Goal: Information Seeking & Learning: Find specific page/section

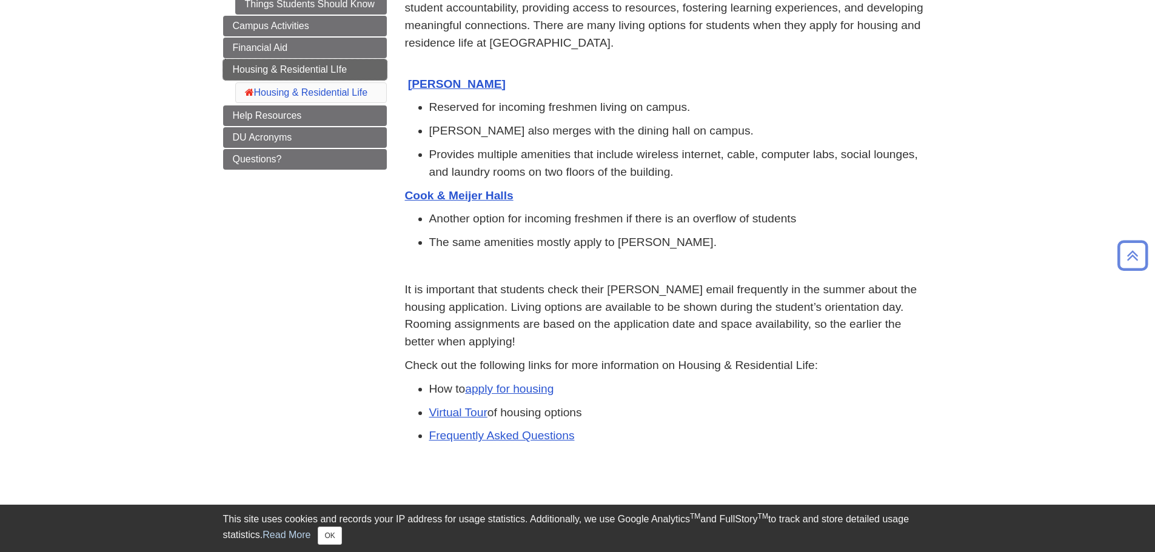
scroll to position [61, 0]
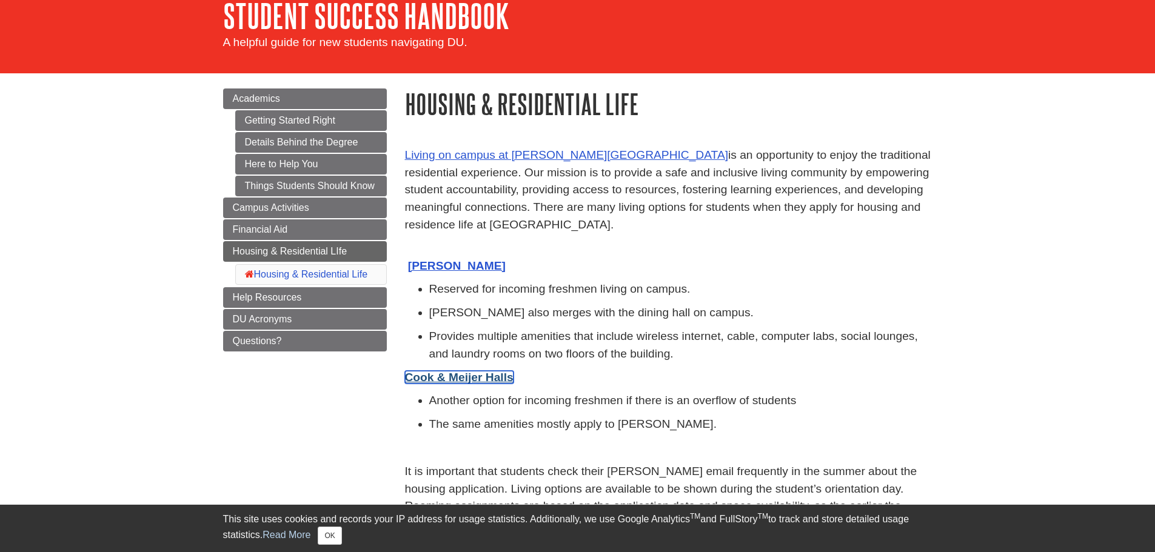
click at [481, 379] on strong "Cook & Meijer Halls" at bounding box center [459, 377] width 109 height 13
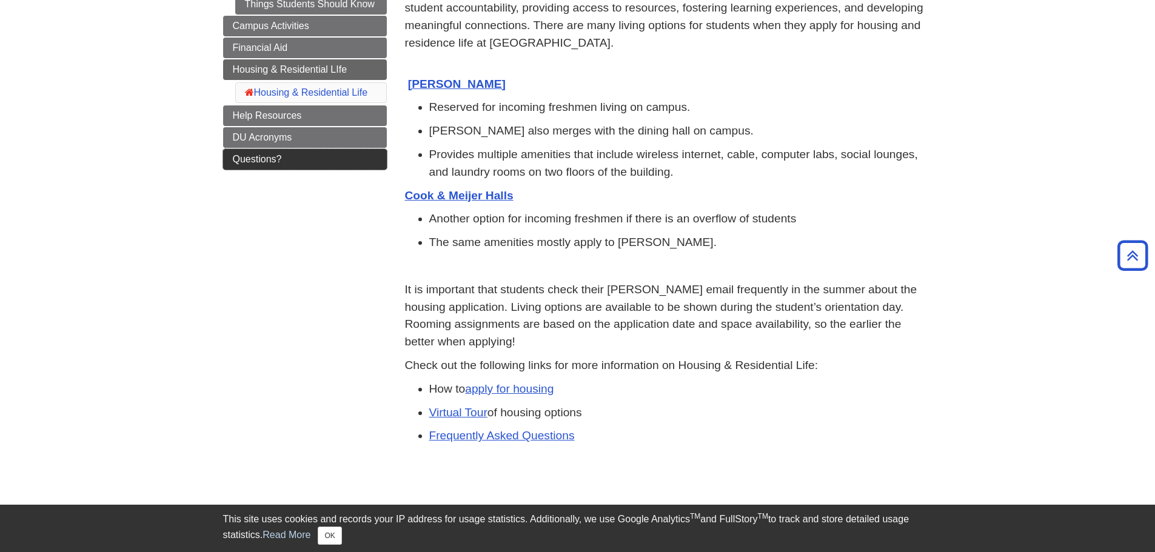
click at [274, 159] on span "Questions?" at bounding box center [257, 159] width 49 height 10
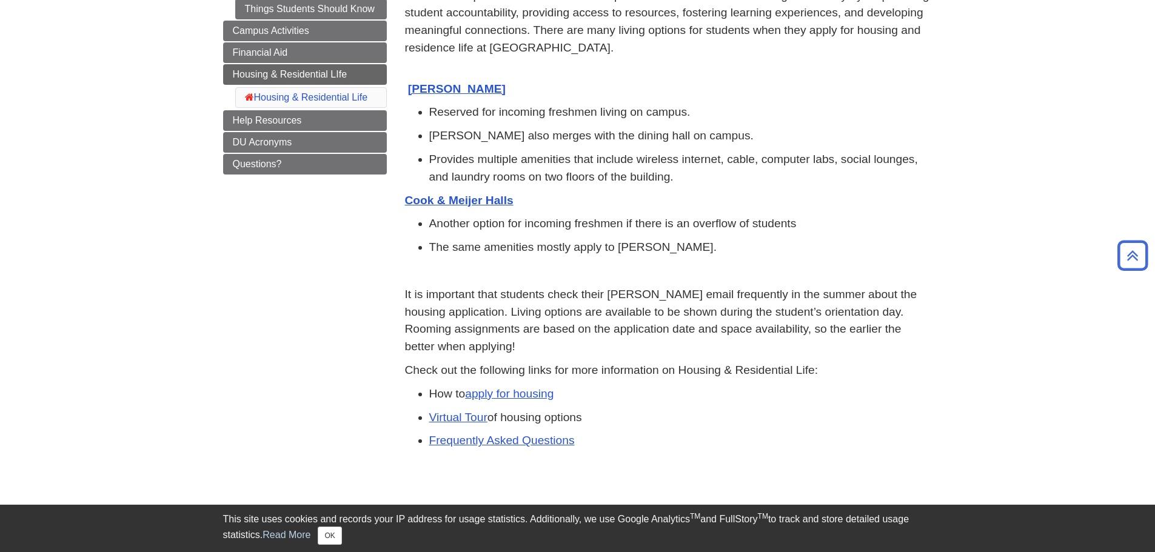
scroll to position [238, 0]
